Goal: Task Accomplishment & Management: Use online tool/utility

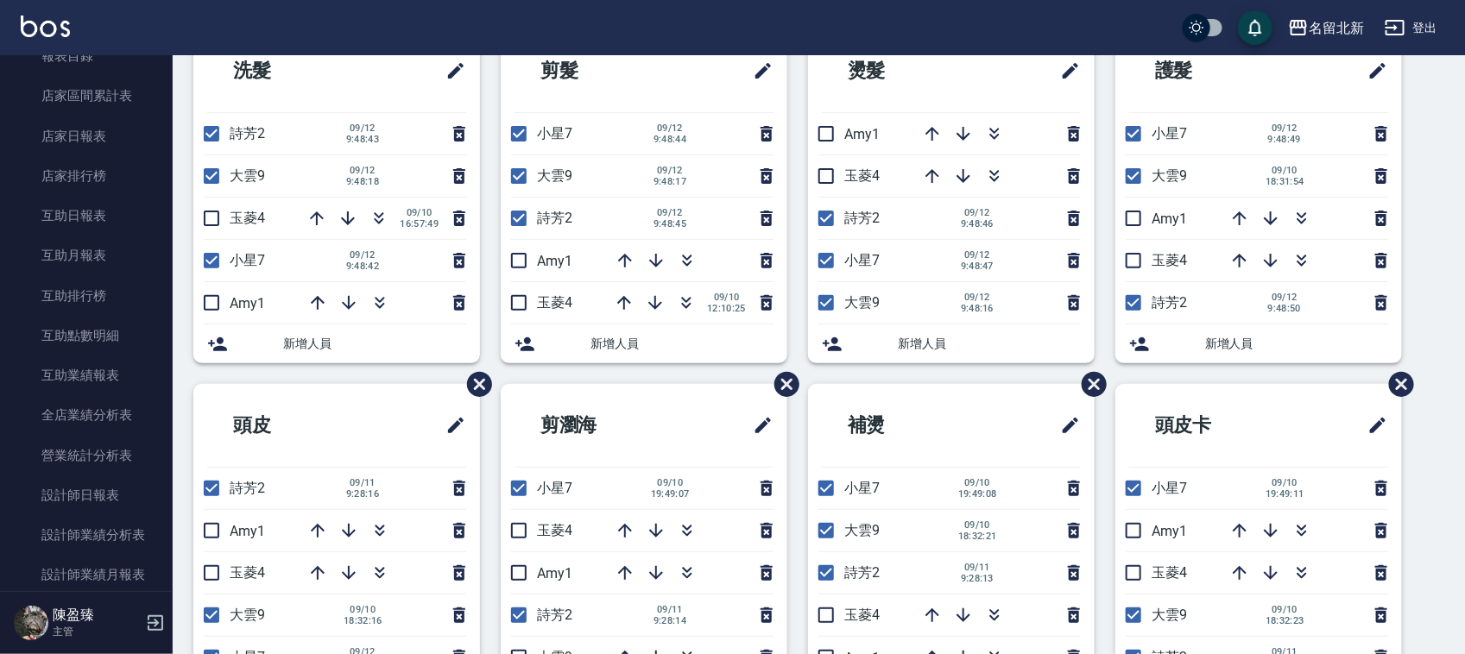
scroll to position [647, 0]
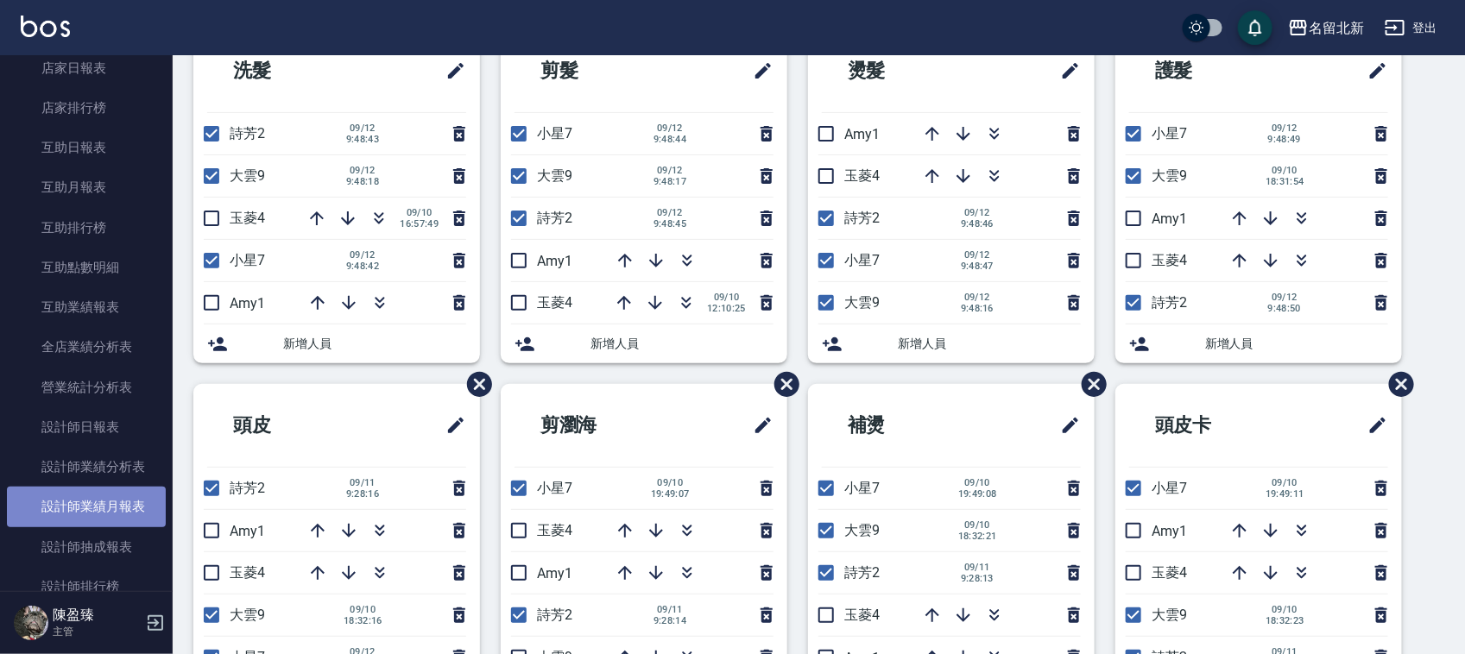
click at [128, 510] on link "設計師業績月報表" at bounding box center [86, 507] width 159 height 40
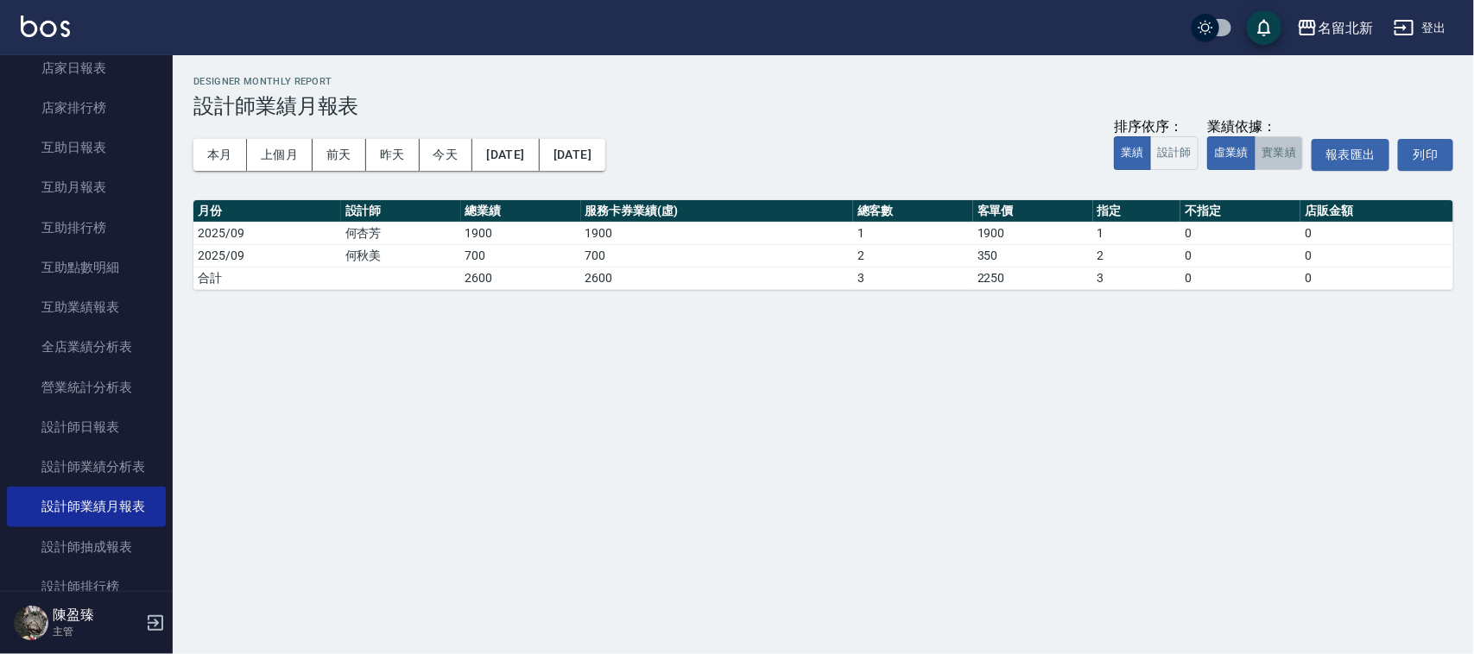
click at [1279, 149] on button "實業績" at bounding box center [1278, 153] width 48 height 34
drag, startPoint x: 205, startPoint y: 151, endPoint x: 191, endPoint y: 153, distance: 14.8
click at [194, 152] on button "本月" at bounding box center [220, 155] width 54 height 32
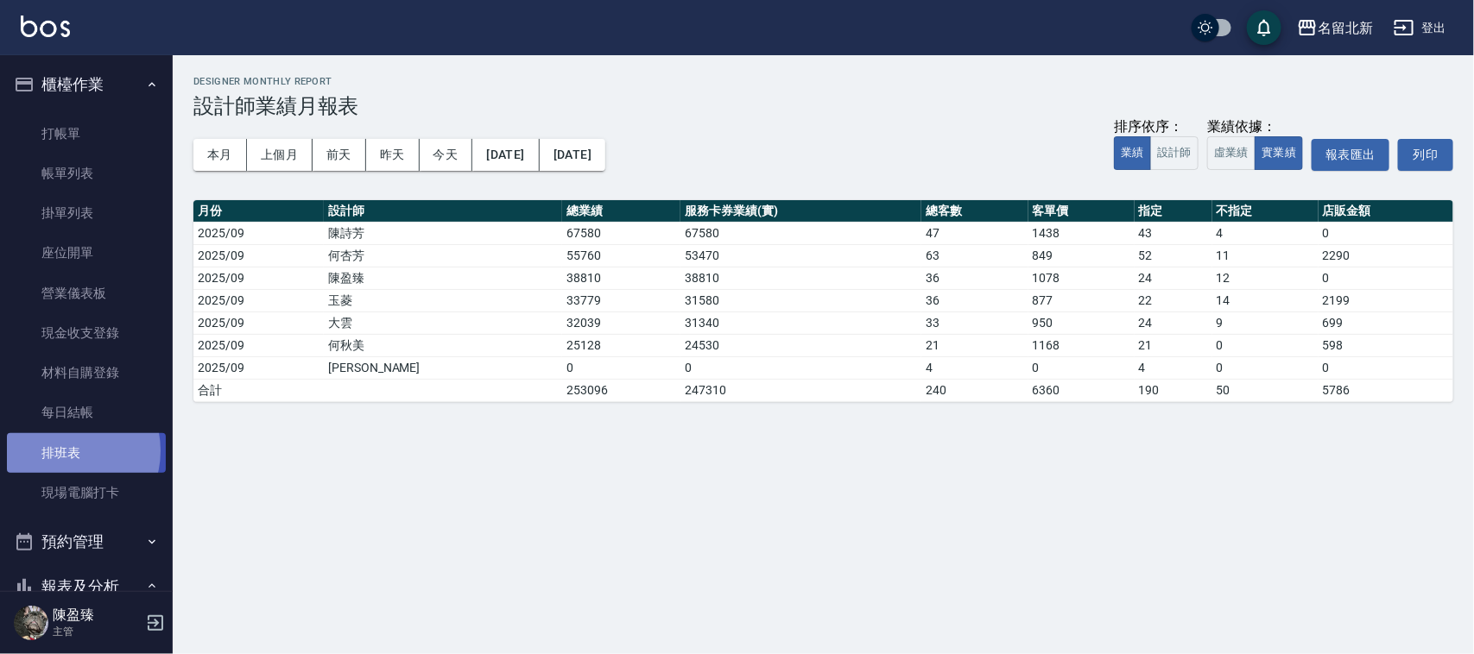
click at [66, 450] on link "排班表" at bounding box center [86, 453] width 159 height 40
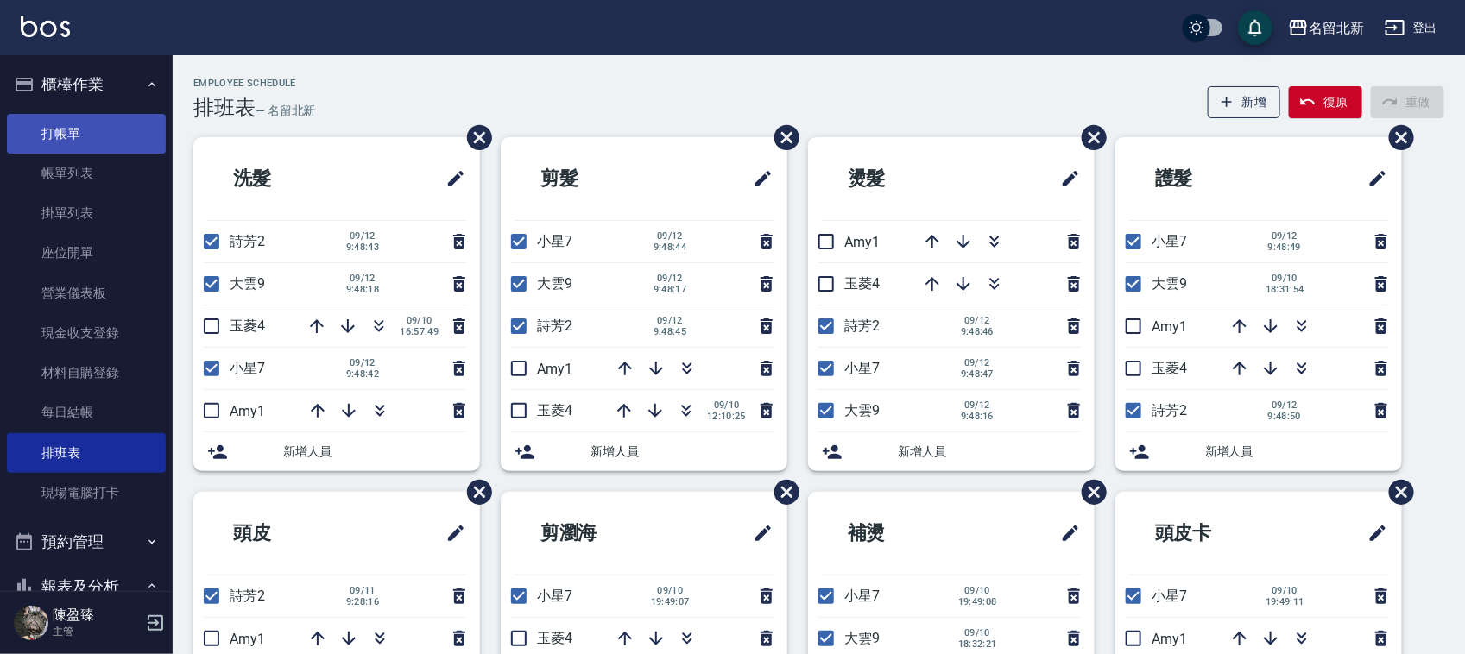
click at [129, 128] on link "打帳單" at bounding box center [86, 134] width 159 height 40
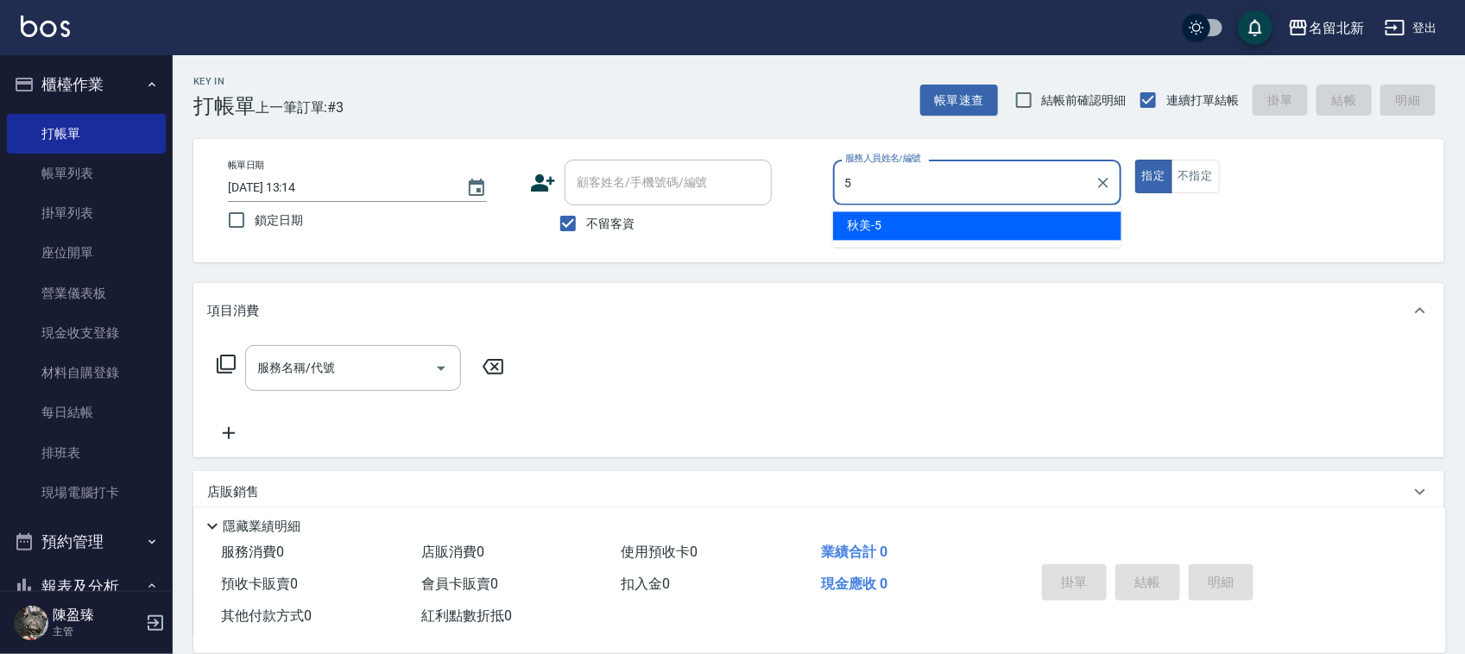
type input "秋美-5"
type button "true"
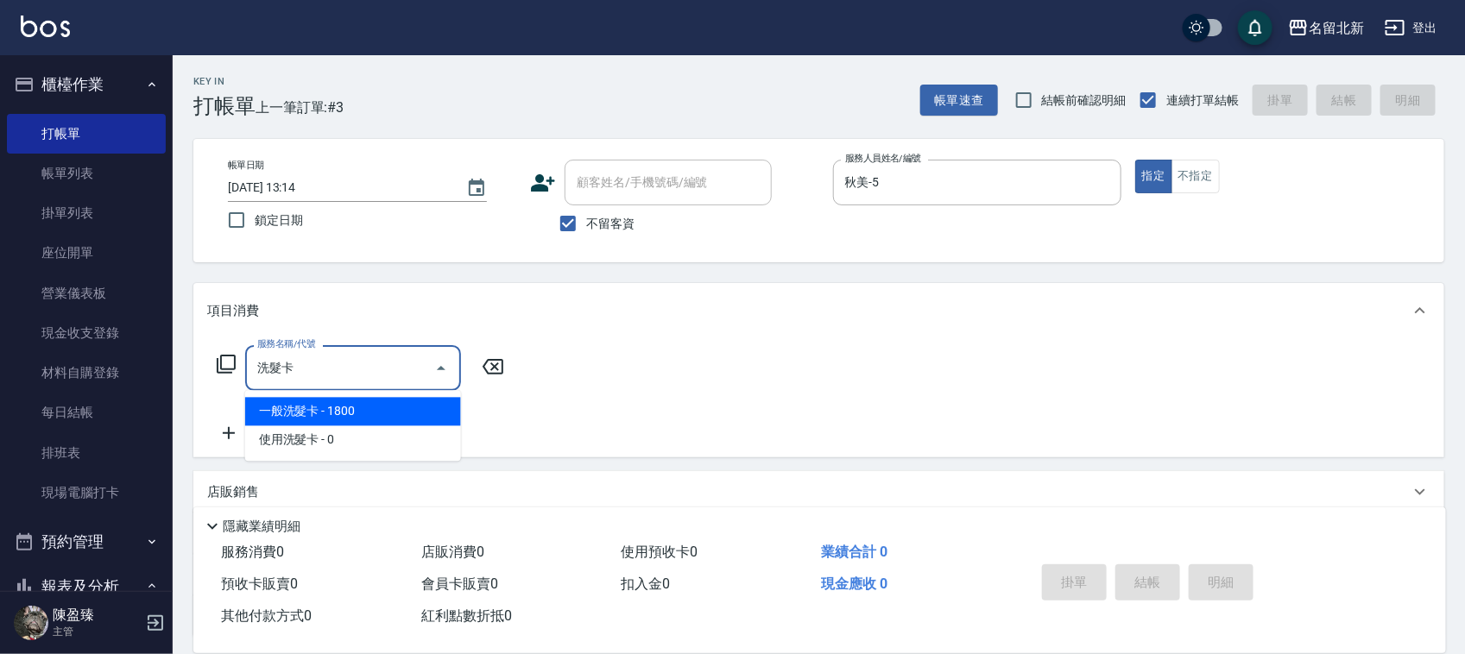
type input "洗髮卡卡"
click at [525, 420] on div "服務名稱/代號 洗髮卡卡 服務名稱/代號" at bounding box center [818, 397] width 1251 height 119
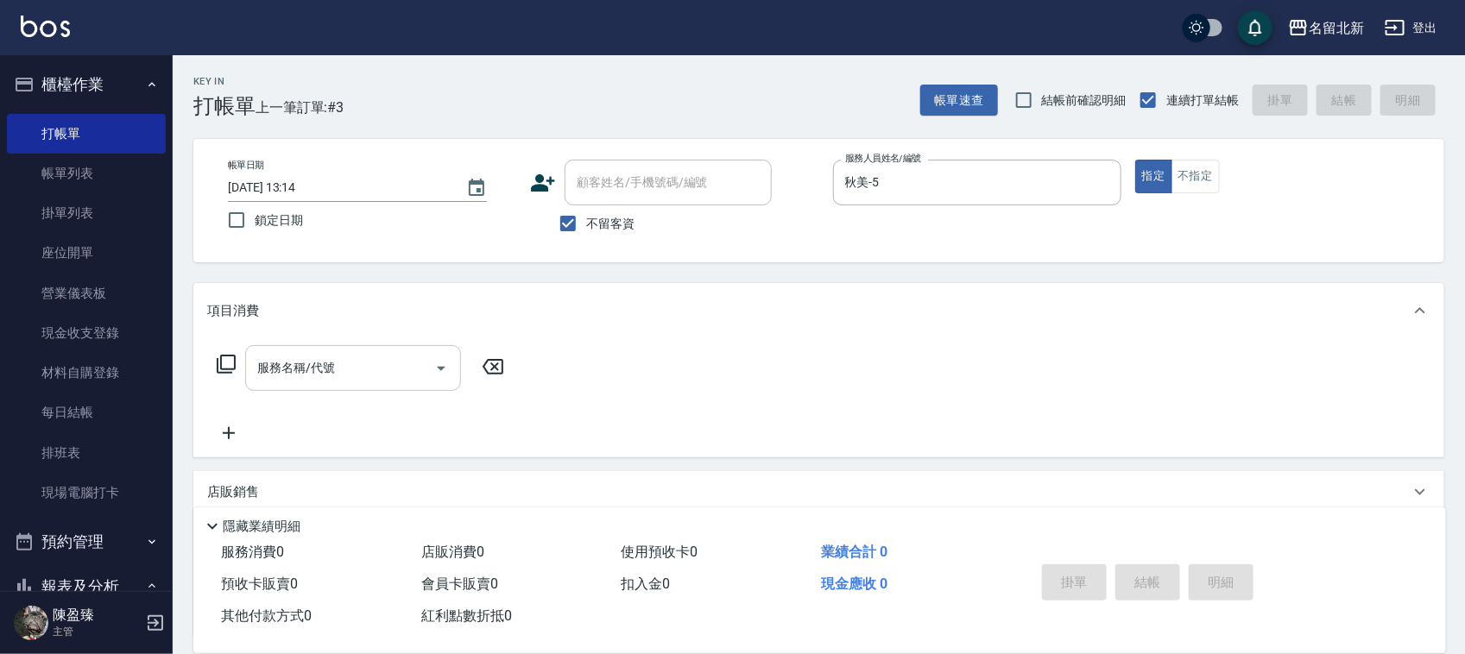
click at [397, 376] on input "服務名稱/代號" at bounding box center [340, 368] width 174 height 30
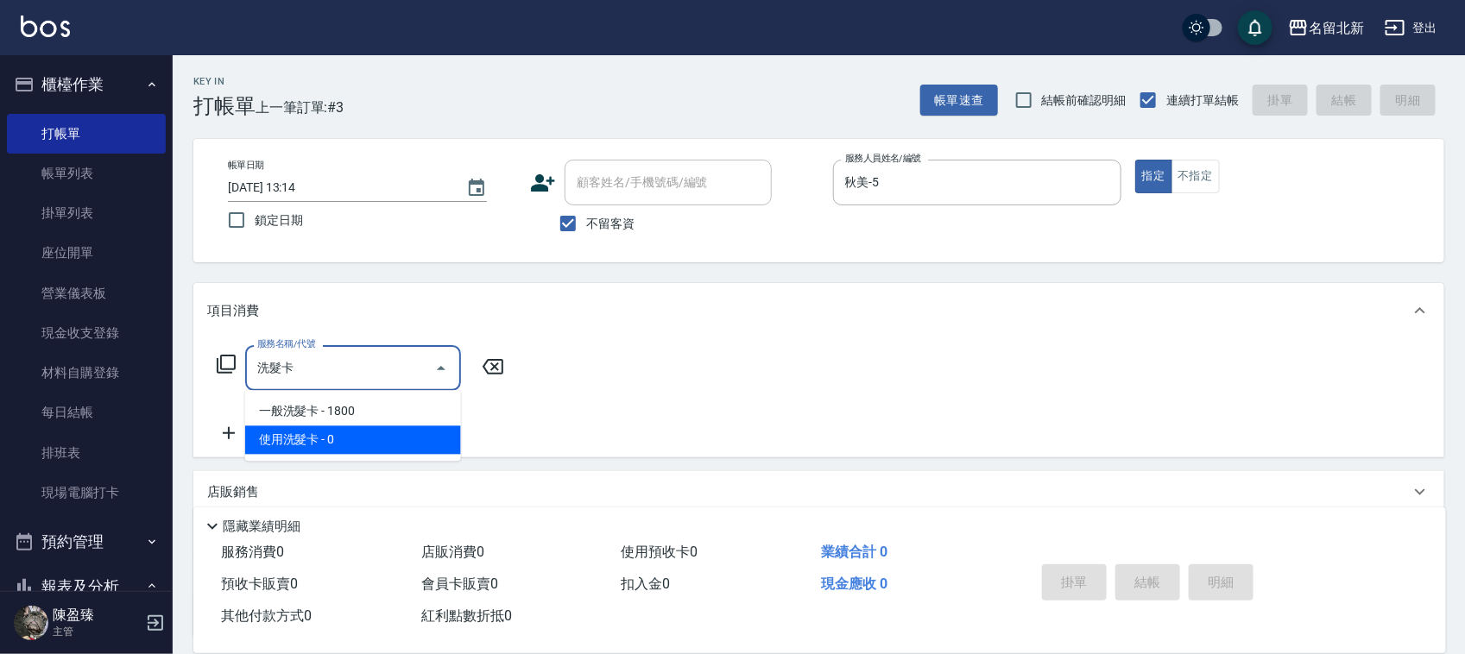
click at [365, 439] on span "使用洗髮卡 - 0" at bounding box center [353, 440] width 216 height 28
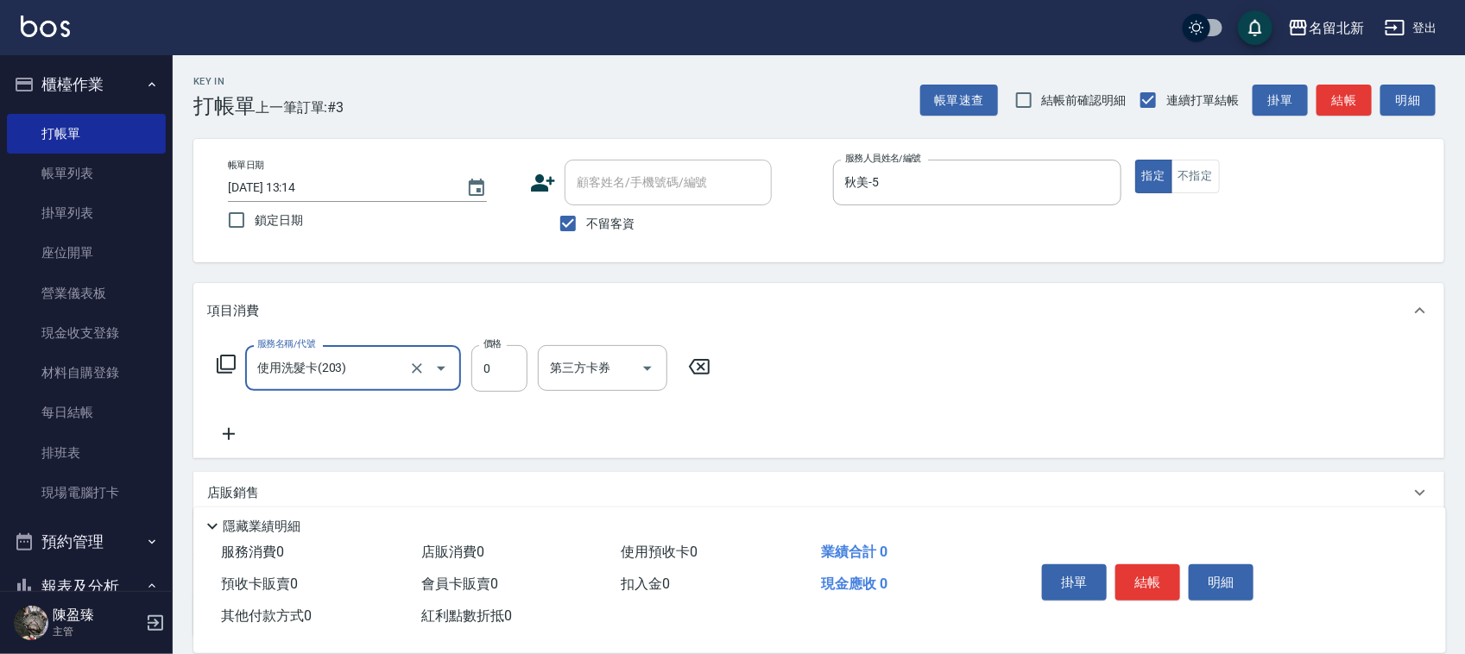
type input "使用洗髮卡(203)"
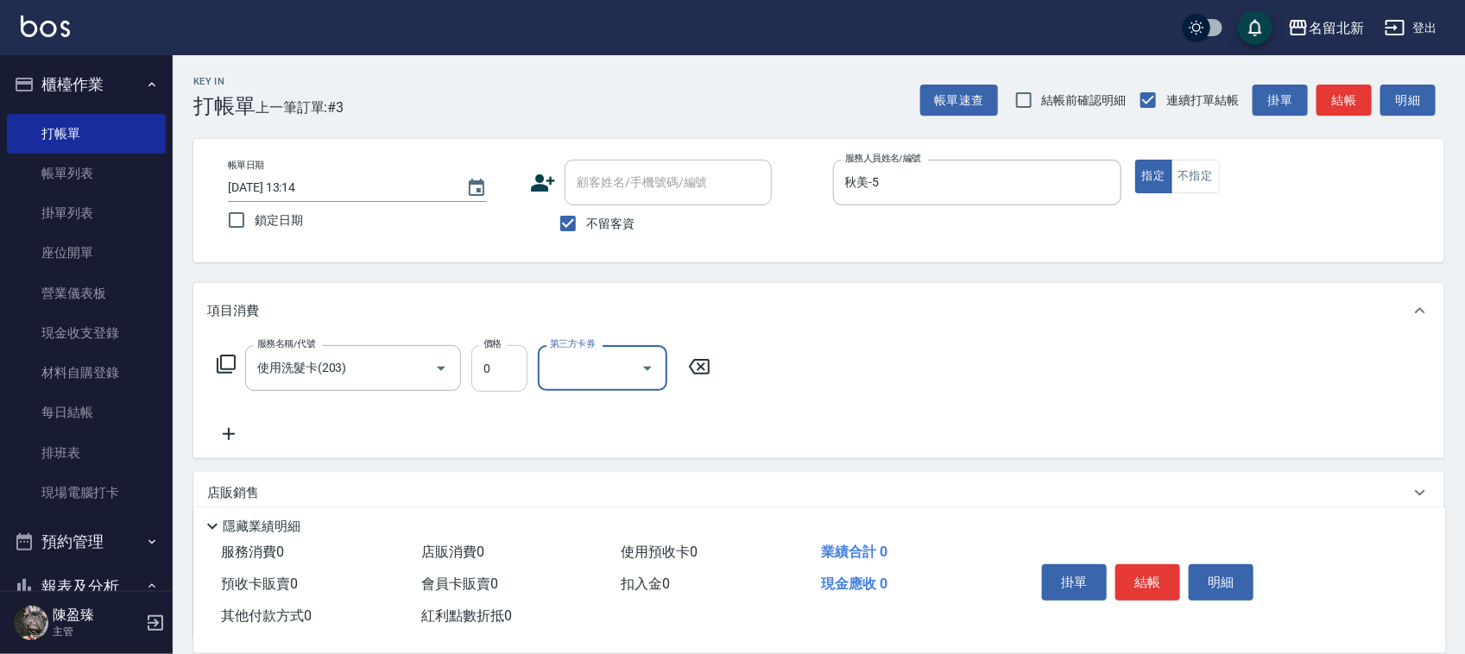
click at [508, 365] on input "0" at bounding box center [499, 368] width 56 height 47
type input "100"
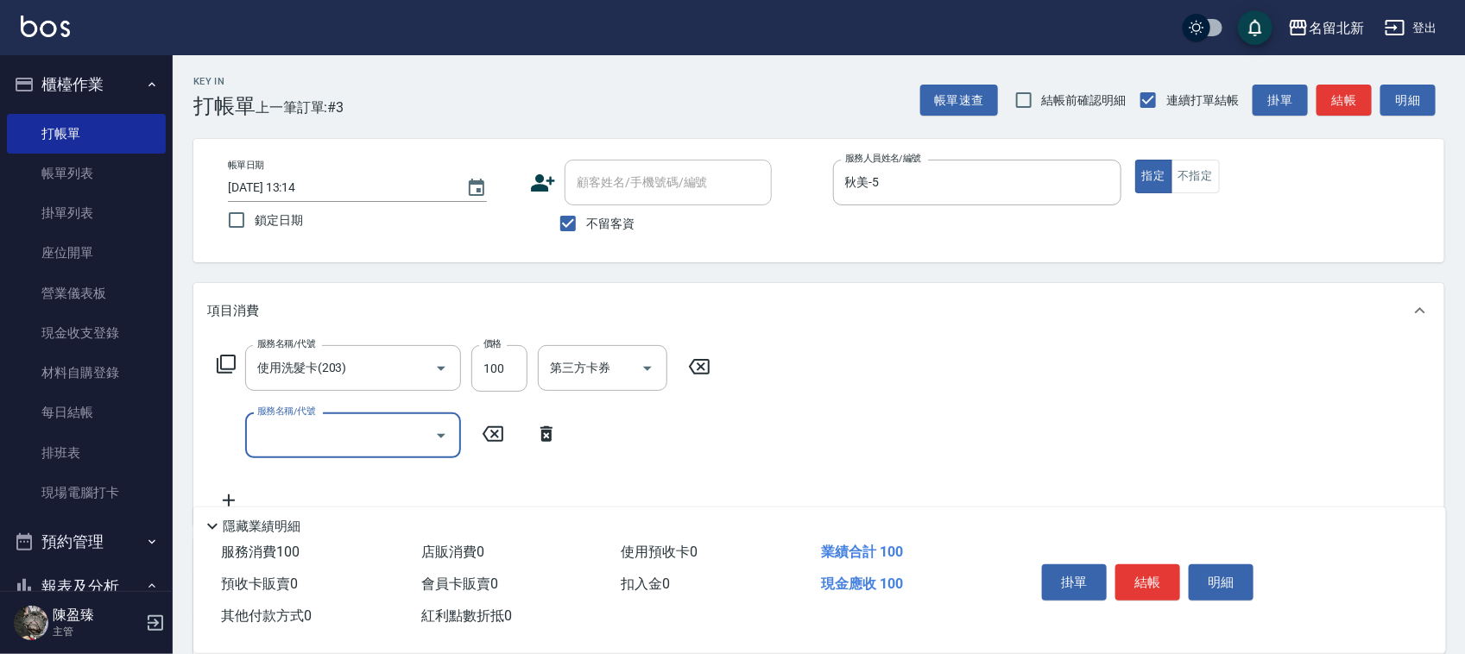
click at [1171, 587] on button "結帳" at bounding box center [1147, 583] width 65 height 36
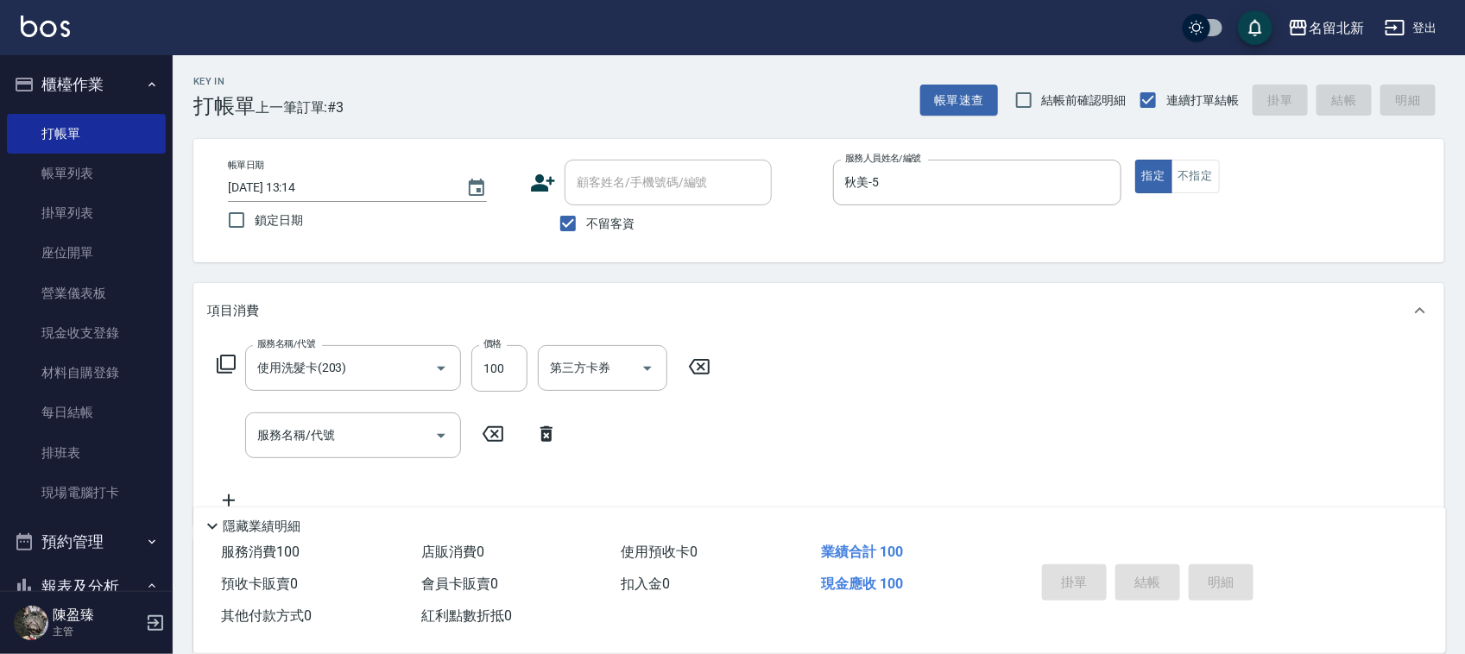
type input "[DATE] 13:15"
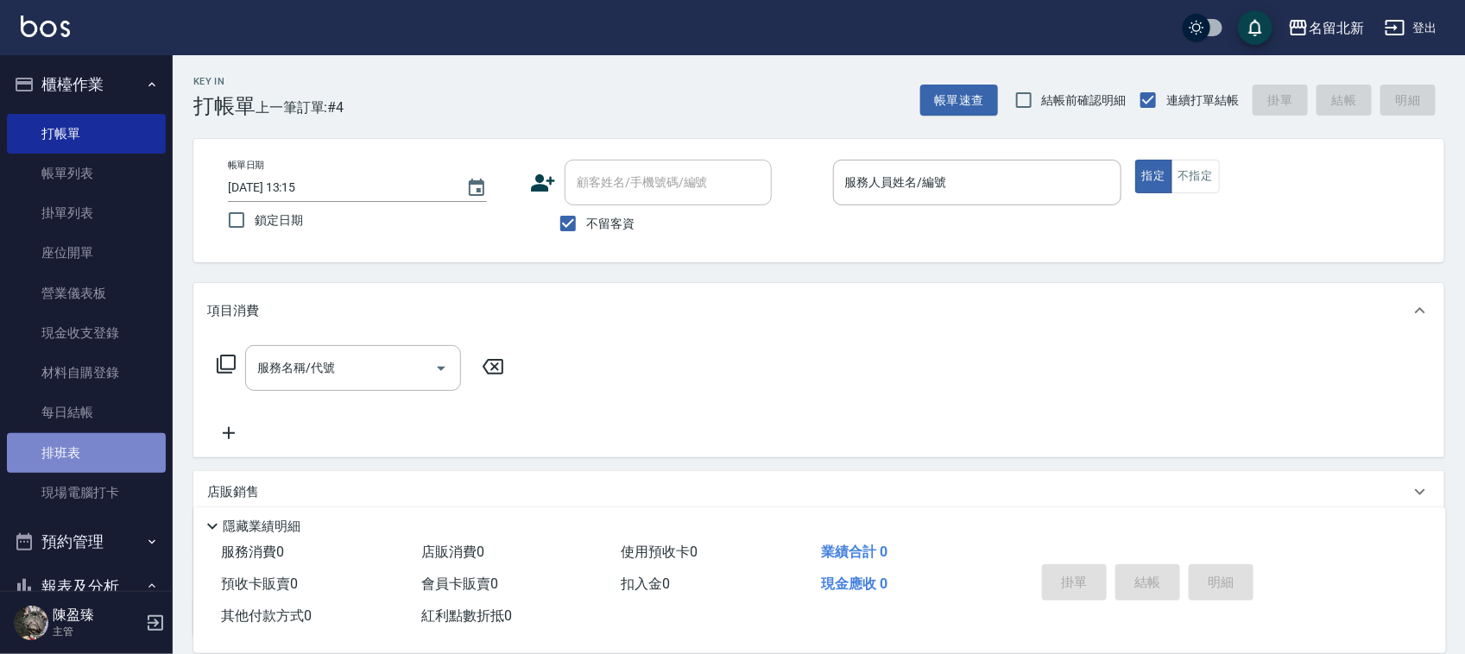
click at [96, 451] on link "排班表" at bounding box center [86, 453] width 159 height 40
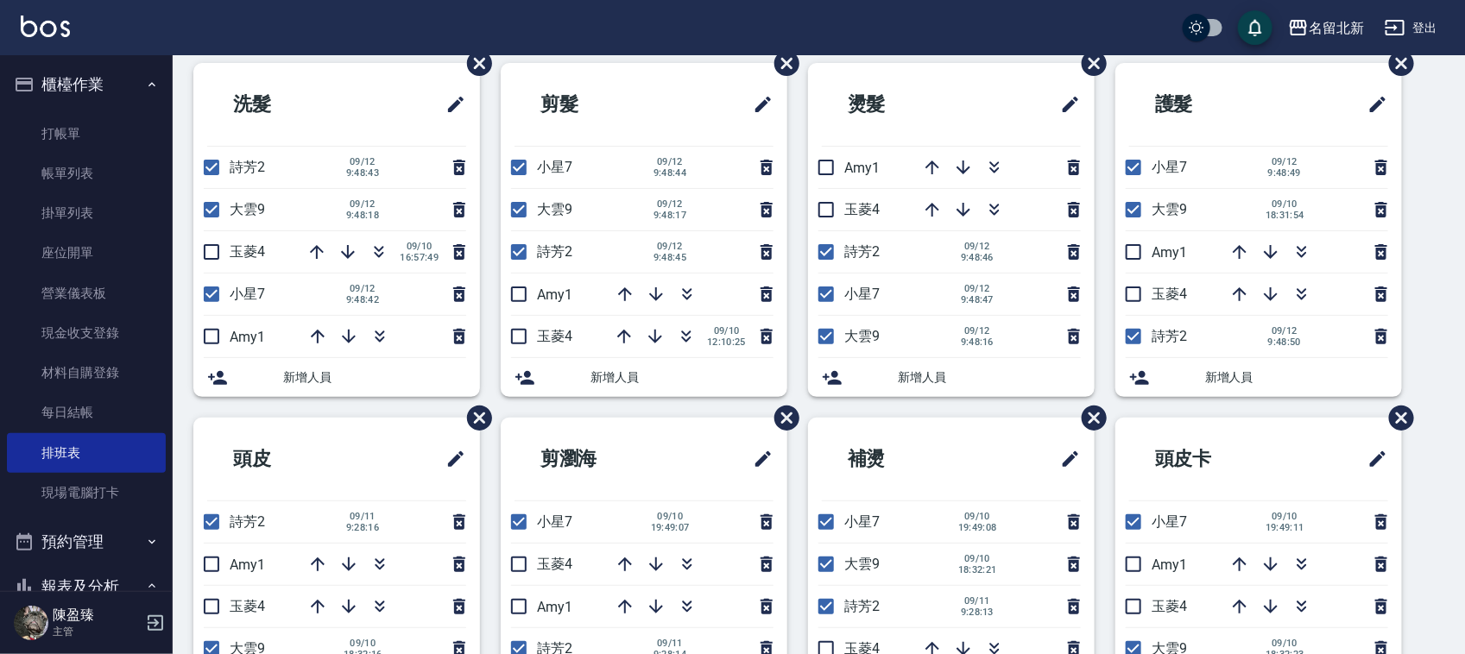
scroll to position [108, 0]
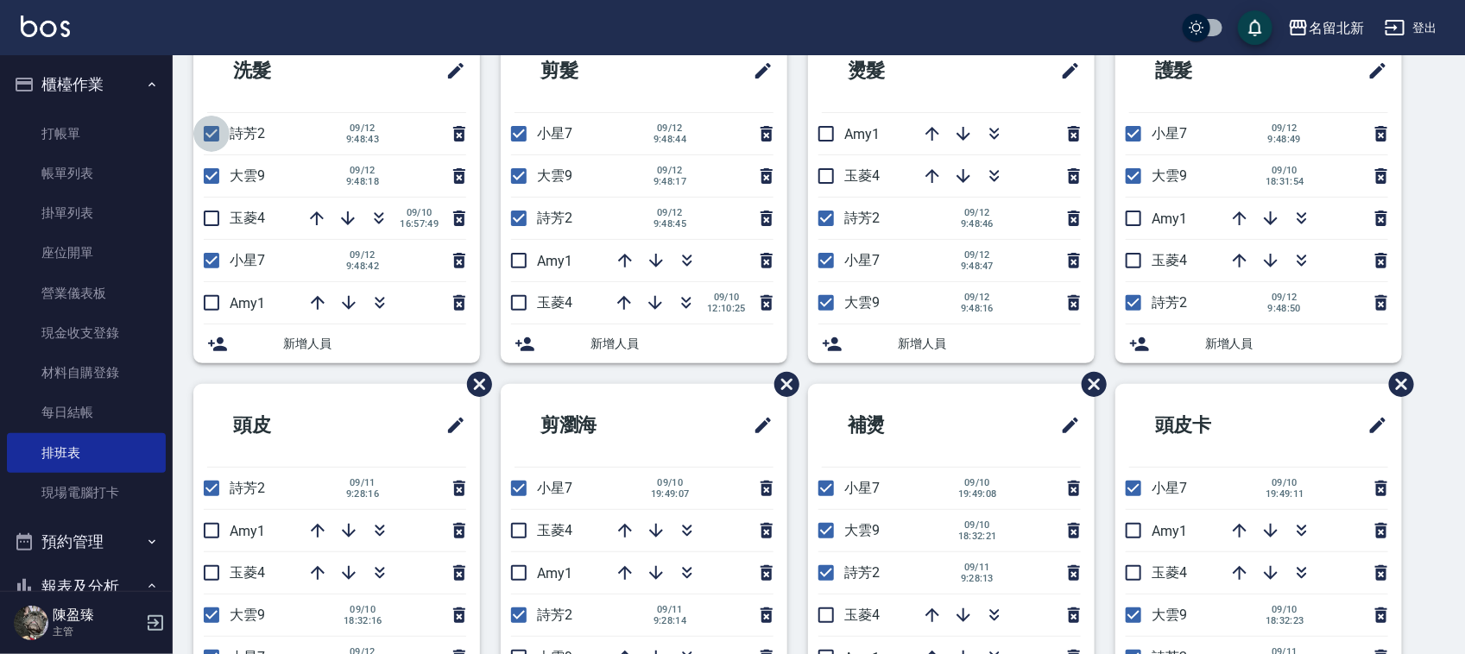
click at [212, 127] on input "checkbox" at bounding box center [211, 134] width 36 height 36
checkbox input "false"
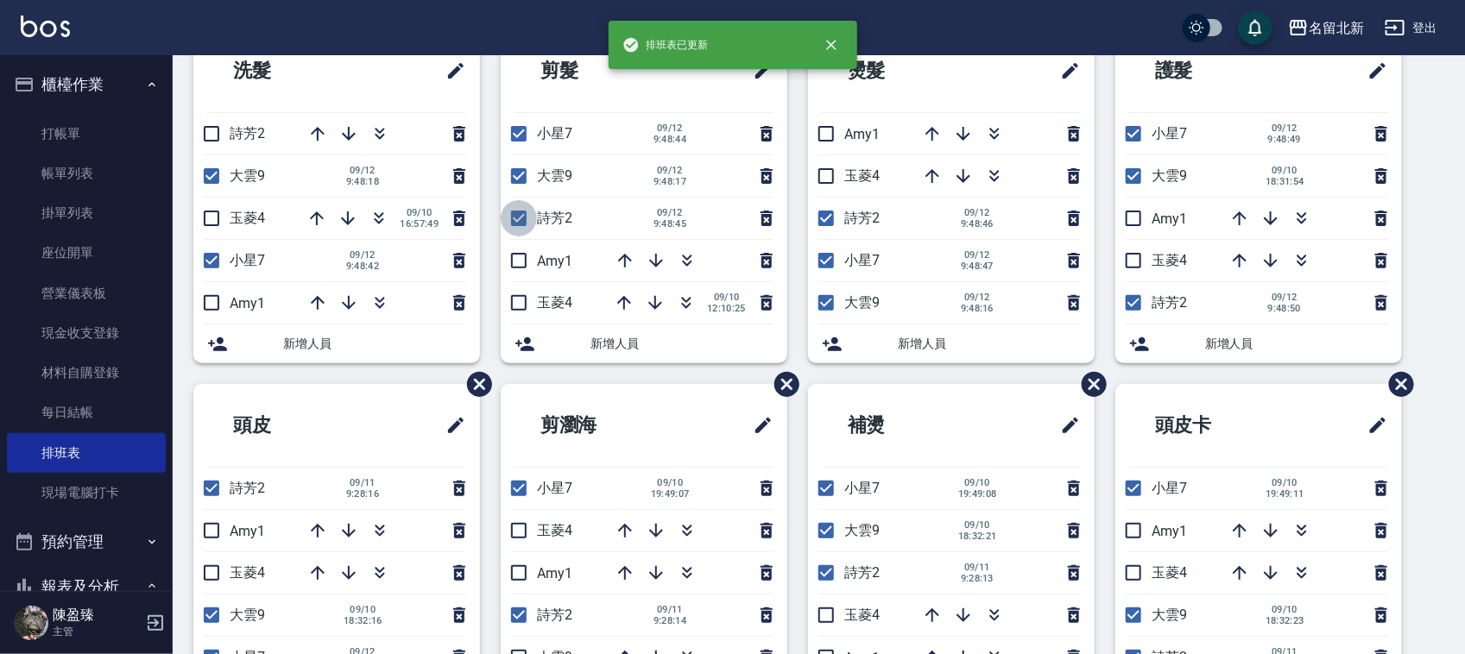
click at [520, 220] on input "checkbox" at bounding box center [519, 218] width 36 height 36
checkbox input "false"
click at [830, 209] on input "checkbox" at bounding box center [826, 218] width 36 height 36
checkbox input "false"
click at [1142, 302] on input "checkbox" at bounding box center [1133, 303] width 36 height 36
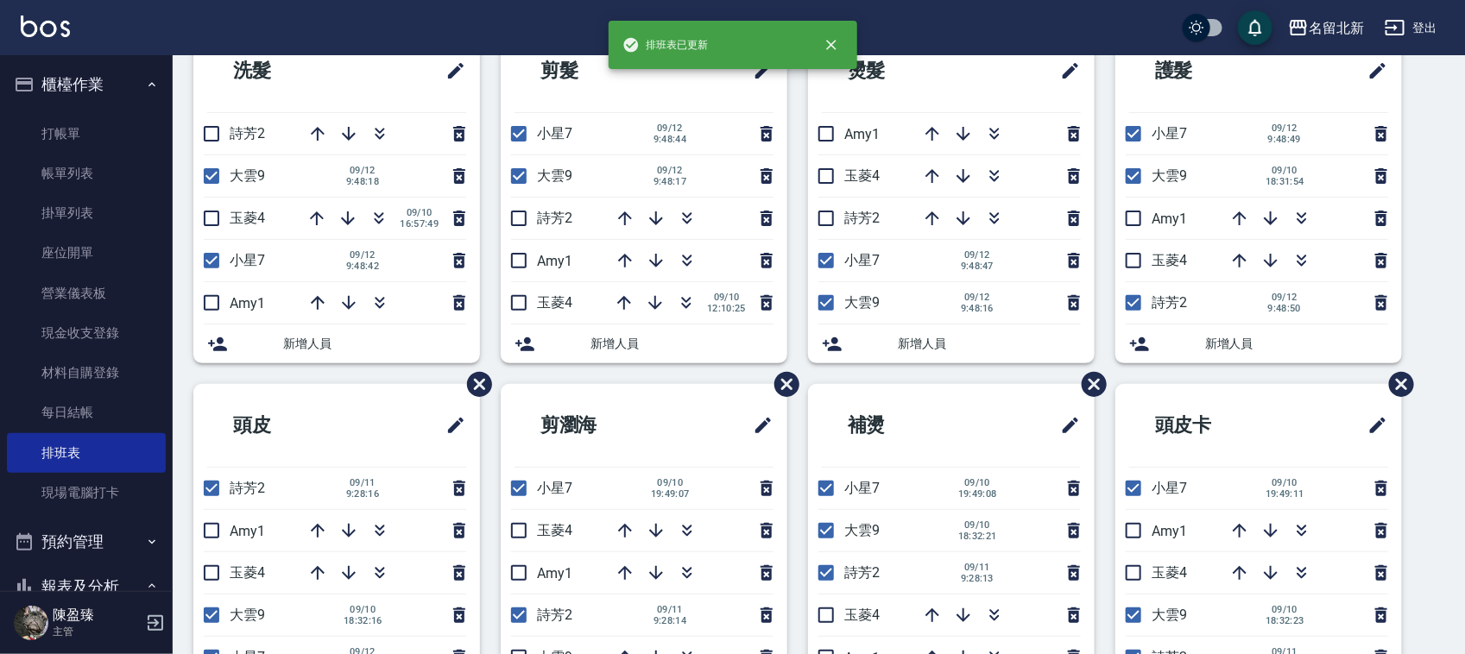
checkbox input "false"
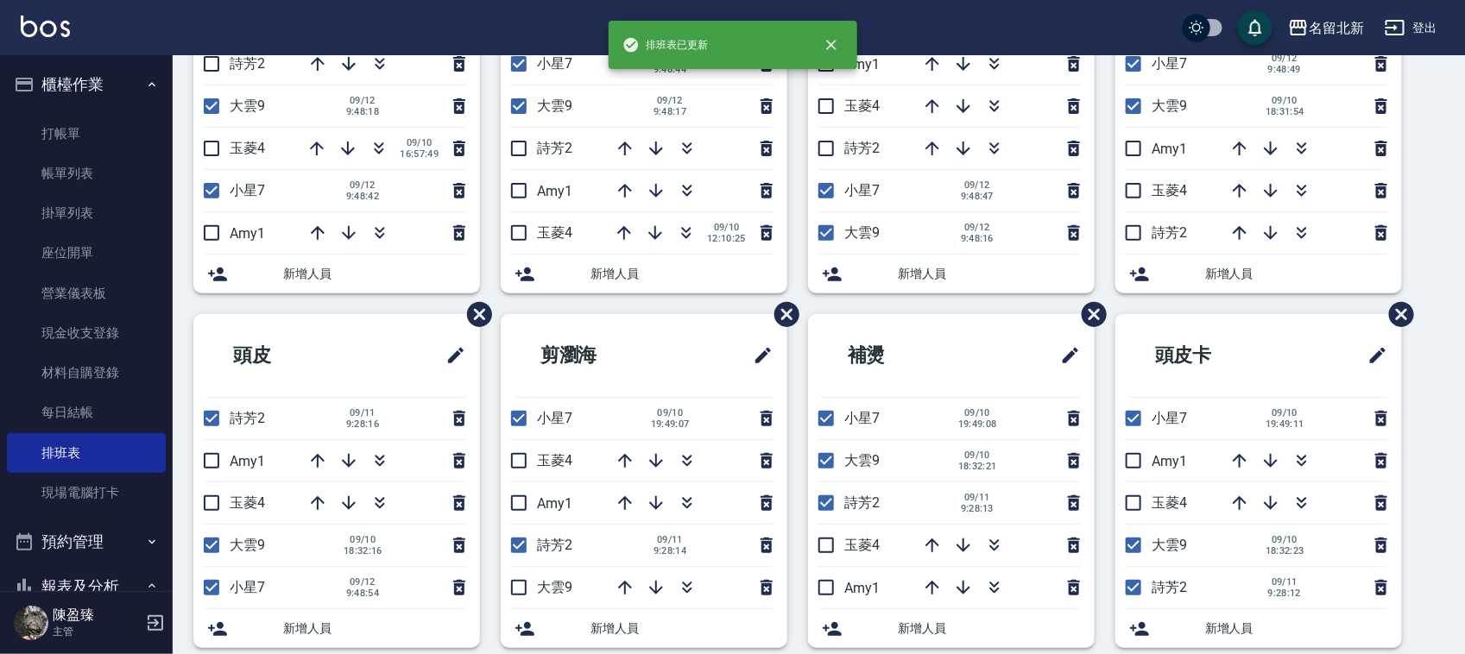
scroll to position [216, 0]
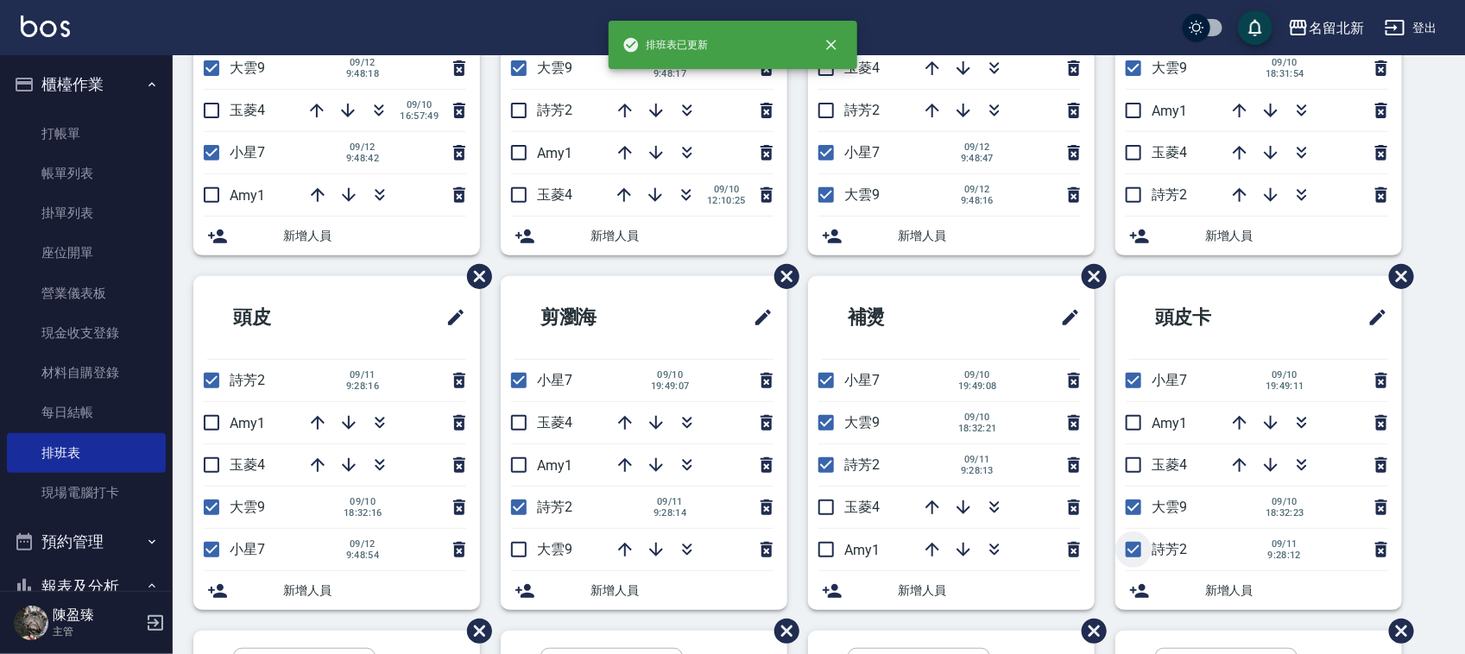
click at [1133, 549] on input "checkbox" at bounding box center [1133, 550] width 36 height 36
checkbox input "false"
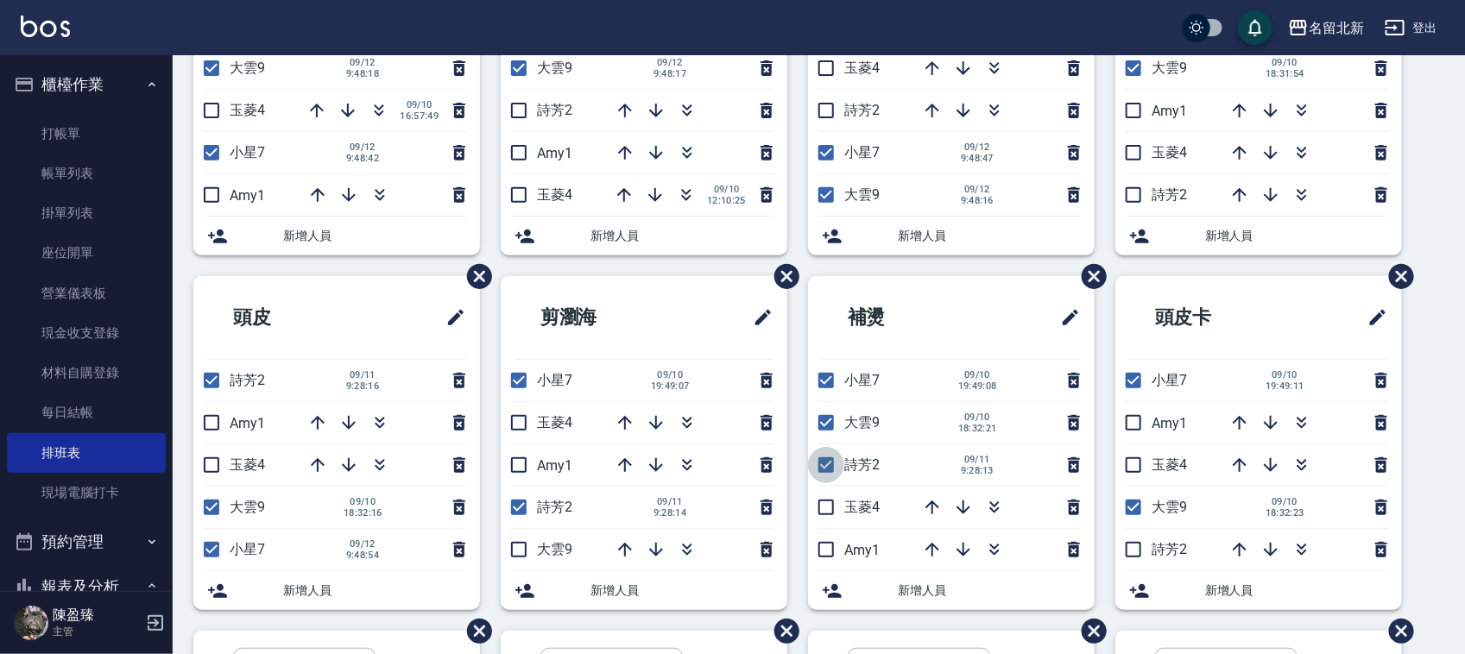
click at [826, 459] on input "checkbox" at bounding box center [826, 465] width 36 height 36
checkbox input "false"
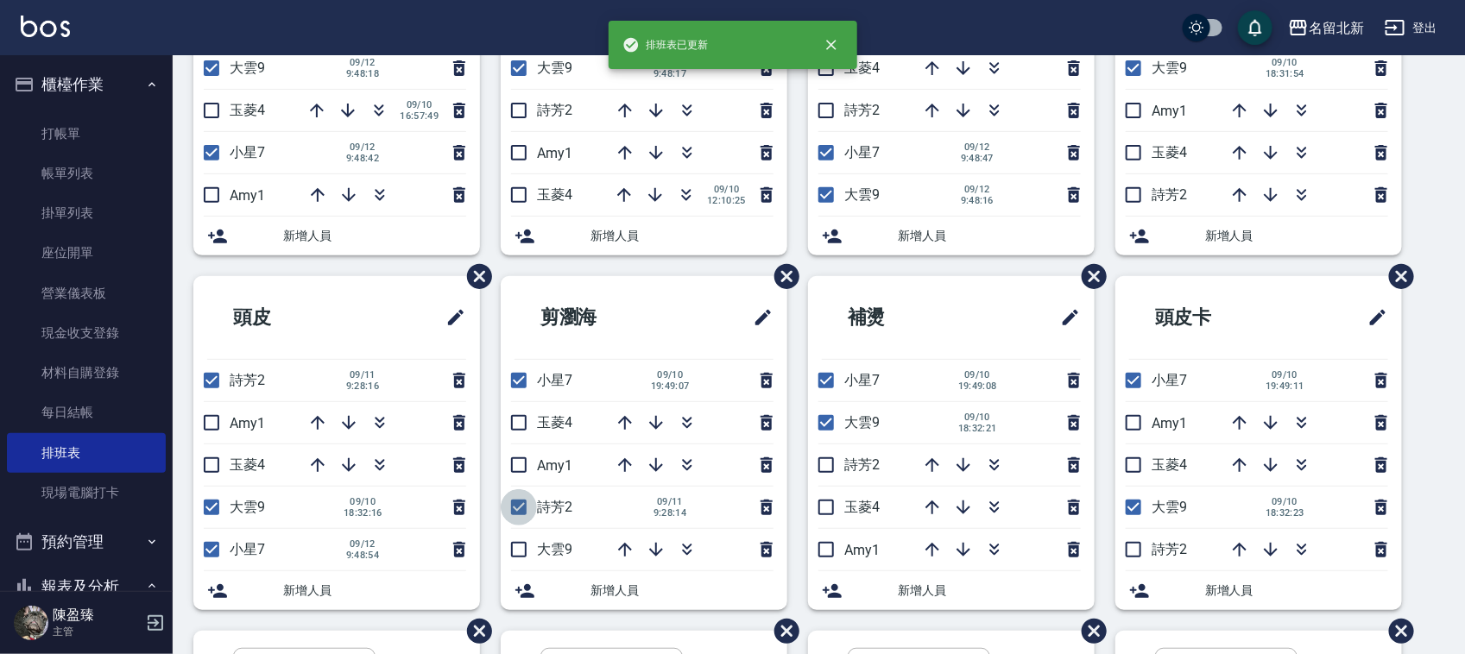
click at [520, 499] on input "checkbox" at bounding box center [519, 507] width 36 height 36
checkbox input "false"
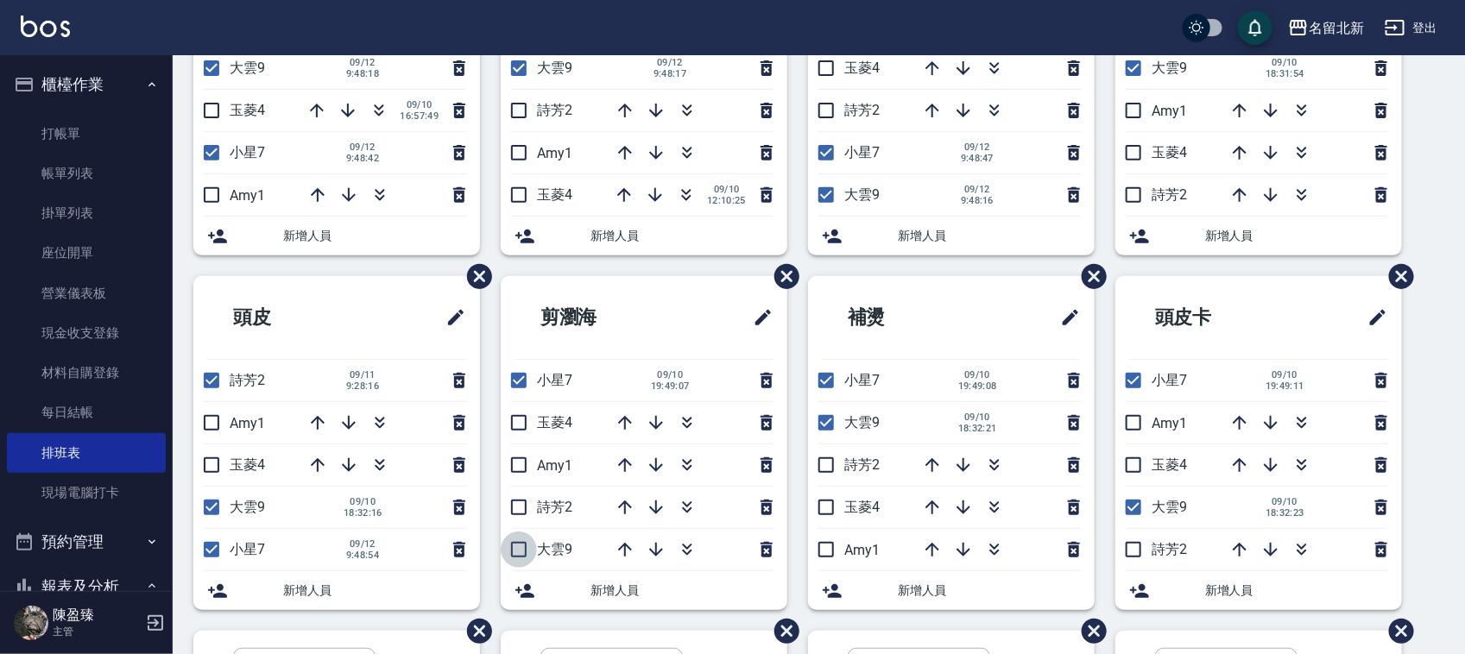
click at [523, 553] on input "checkbox" at bounding box center [519, 550] width 36 height 36
checkbox input "true"
click at [214, 376] on input "checkbox" at bounding box center [211, 381] width 36 height 36
checkbox input "false"
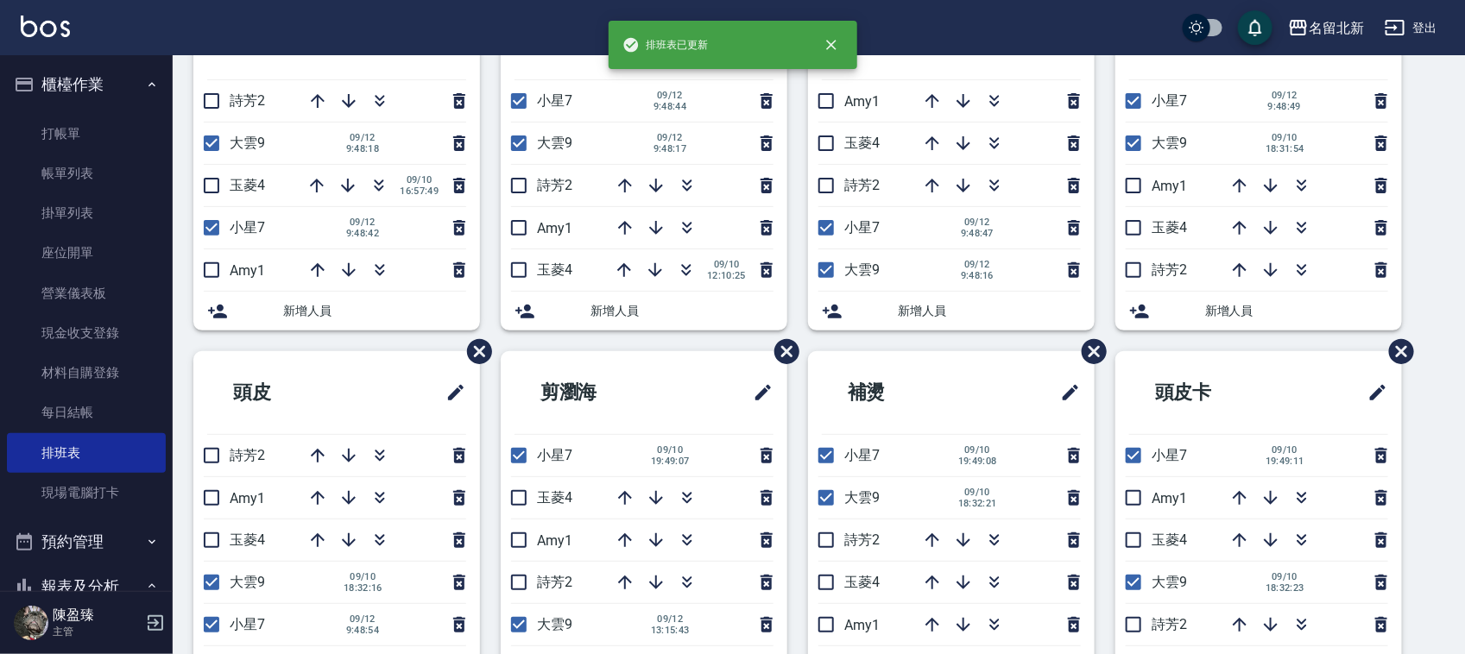
scroll to position [108, 0]
